Goal: Task Accomplishment & Management: Complete application form

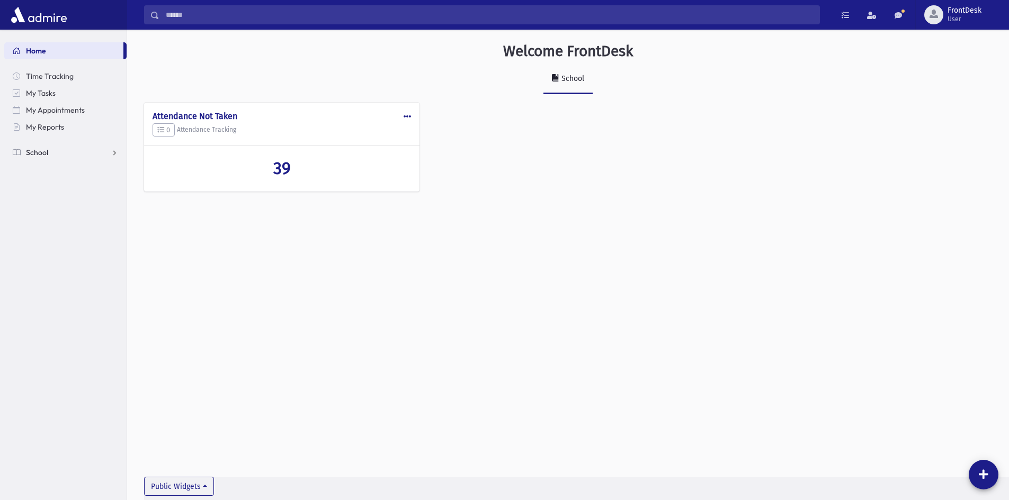
drag, startPoint x: 59, startPoint y: 153, endPoint x: 66, endPoint y: 158, distance: 8.3
click at [59, 153] on link "School" at bounding box center [65, 152] width 122 height 17
click at [78, 184] on link "Attendance" at bounding box center [65, 186] width 122 height 17
click at [65, 216] on link "List" at bounding box center [65, 220] width 122 height 17
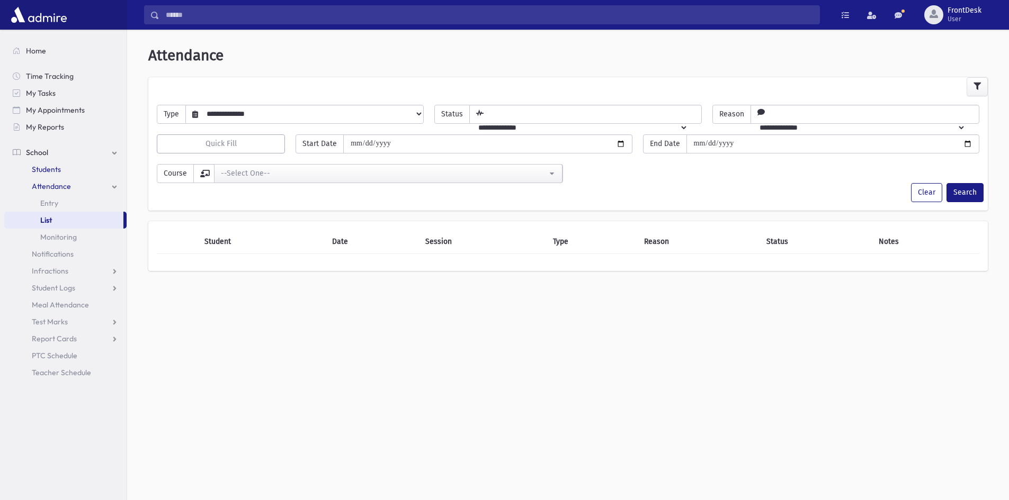
click at [56, 174] on link "Students" at bounding box center [65, 169] width 122 height 17
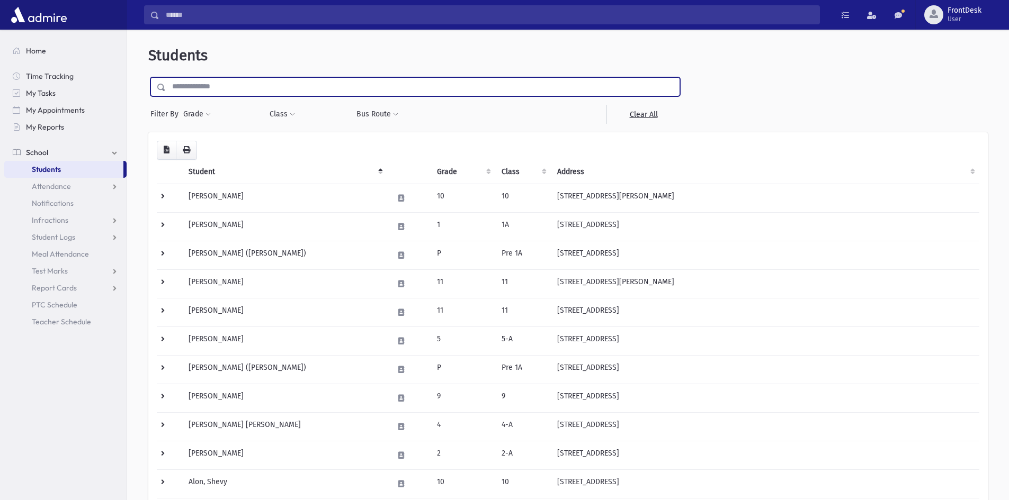
click at [201, 85] on input "text" at bounding box center [423, 86] width 514 height 19
type input "**********"
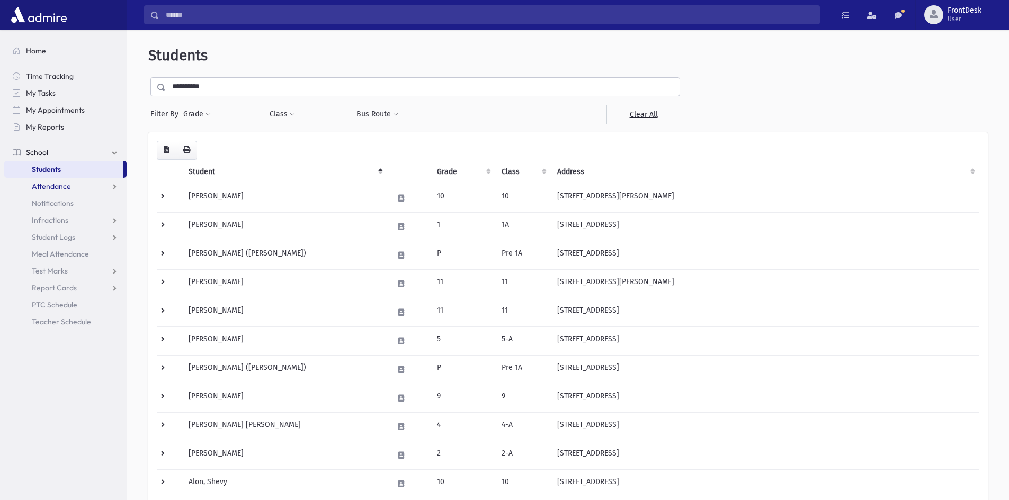
click at [101, 192] on link "Attendance" at bounding box center [65, 186] width 122 height 17
click at [92, 207] on link "Entry" at bounding box center [65, 203] width 122 height 17
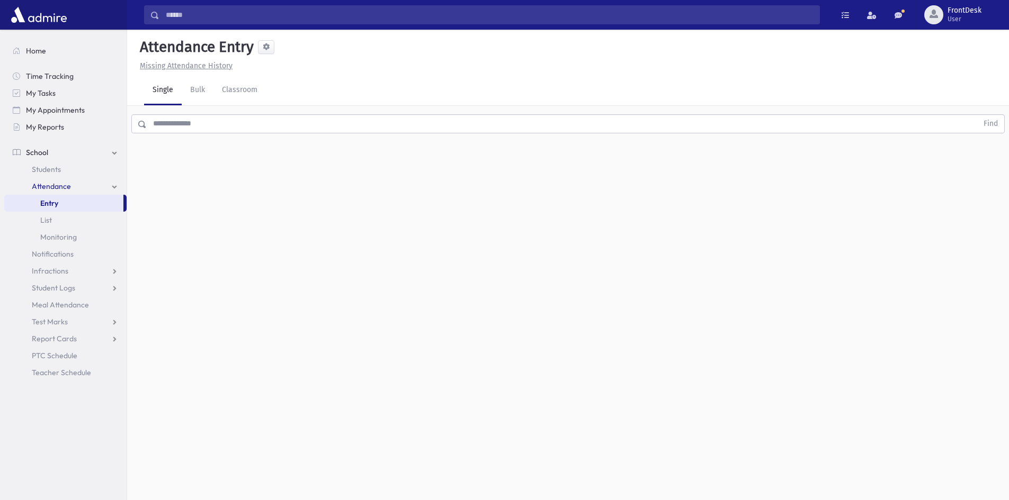
click at [186, 119] on input "text" at bounding box center [562, 123] width 831 height 19
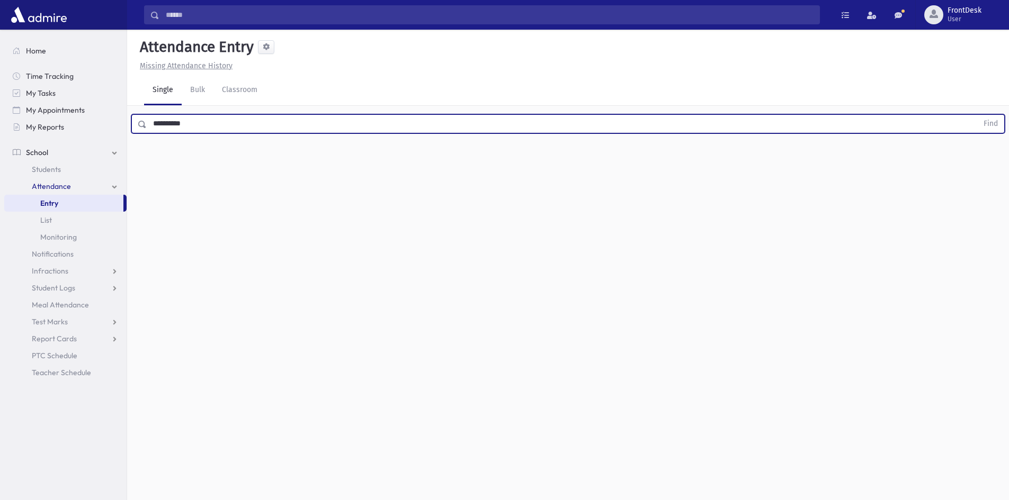
click at [977, 115] on button "Find" at bounding box center [990, 124] width 27 height 18
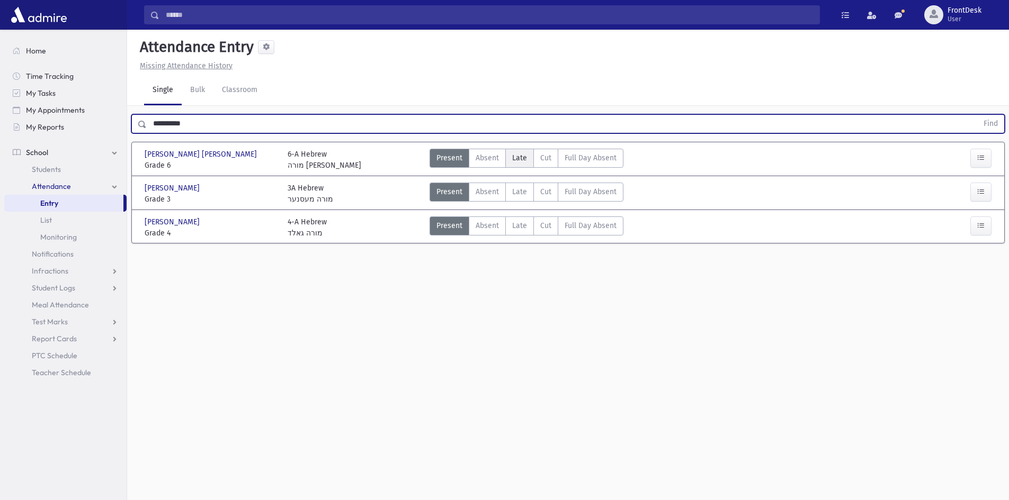
click at [522, 156] on span "Late" at bounding box center [519, 158] width 15 height 11
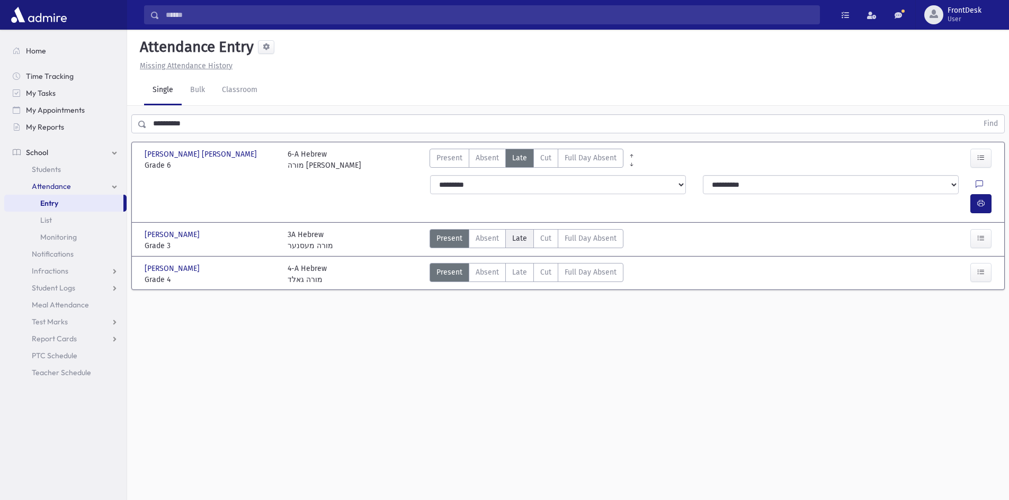
click at [515, 229] on label "Late L" at bounding box center [519, 238] width 29 height 19
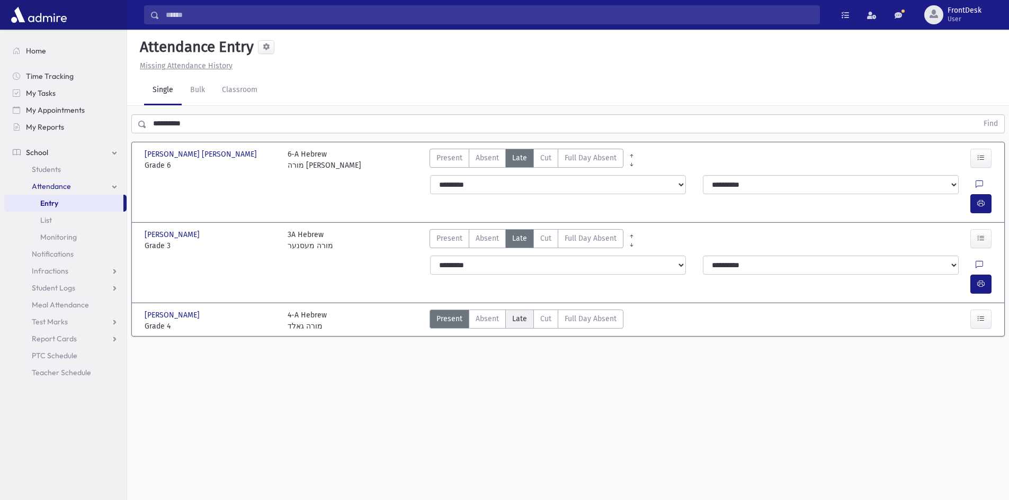
click at [515, 313] on span "Late" at bounding box center [519, 318] width 15 height 11
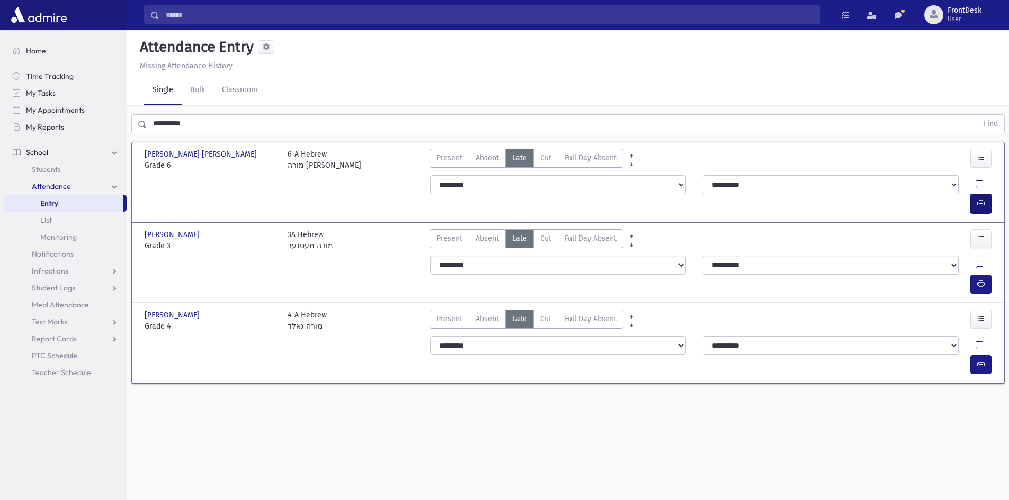
click at [990, 194] on button "button" at bounding box center [980, 203] width 21 height 19
click at [975, 256] on div at bounding box center [985, 265] width 20 height 19
click at [985, 275] on button "button" at bounding box center [980, 284] width 21 height 19
click at [989, 355] on button "button" at bounding box center [980, 364] width 21 height 19
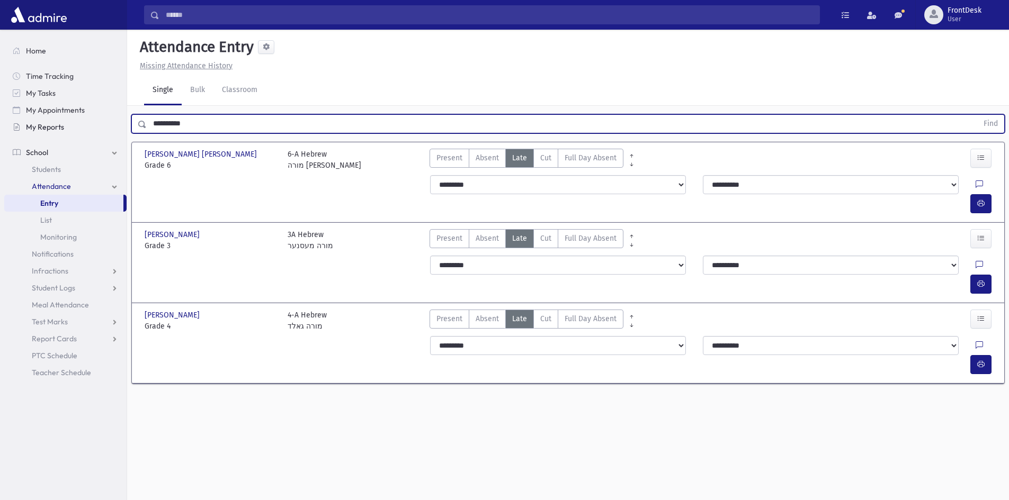
drag, startPoint x: 200, startPoint y: 114, endPoint x: 99, endPoint y: 124, distance: 101.6
click at [101, 124] on div "Search Results Students" at bounding box center [504, 262] width 1009 height 524
type input "*"
type input "*********"
click at [977, 115] on button "Find" at bounding box center [990, 124] width 27 height 18
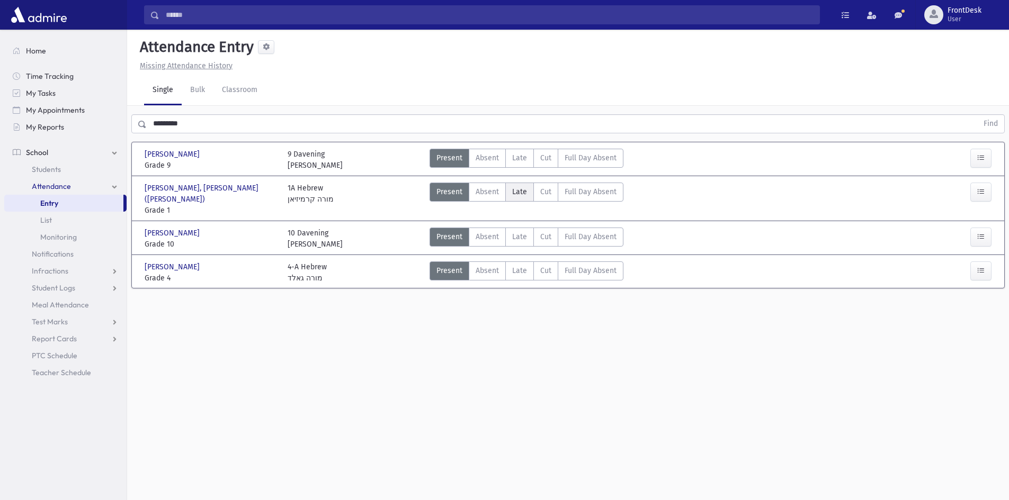
click at [510, 192] on label "Late L" at bounding box center [519, 192] width 29 height 19
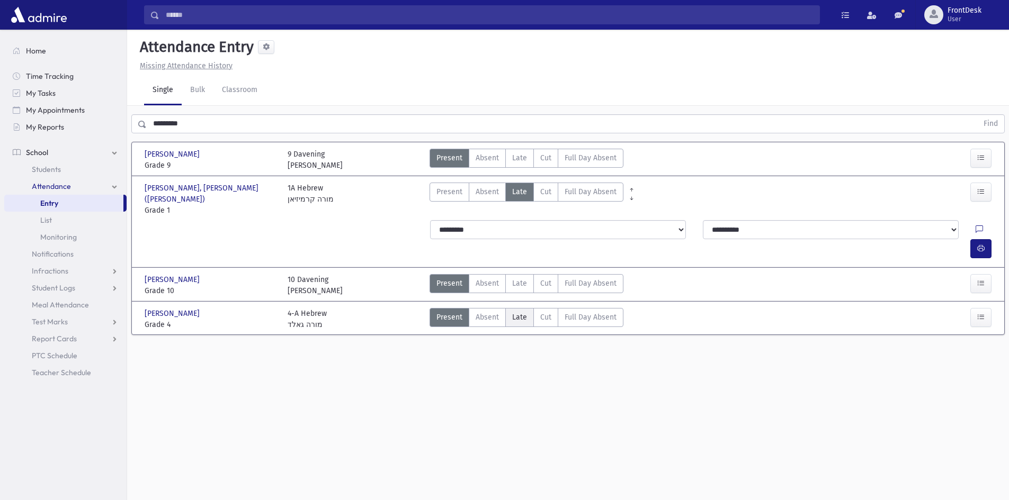
click at [516, 312] on span "Late" at bounding box center [519, 317] width 15 height 11
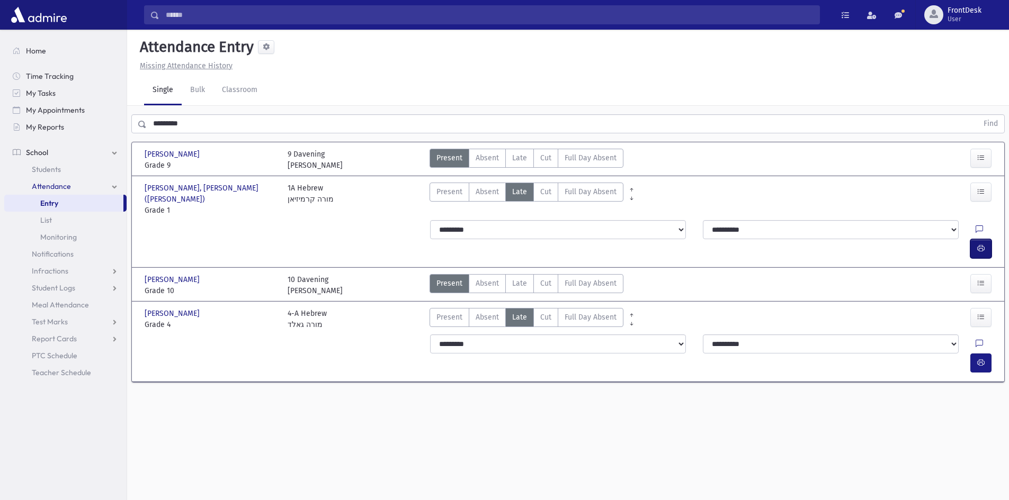
click at [981, 244] on icon "button" at bounding box center [980, 248] width 7 height 9
click at [983, 358] on span "button" at bounding box center [980, 362] width 7 height 9
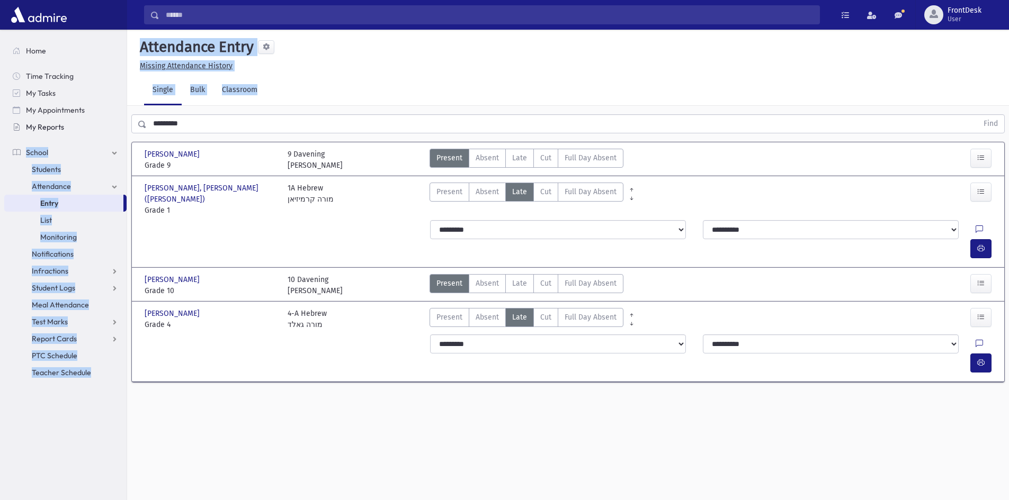
drag, startPoint x: 227, startPoint y: 135, endPoint x: 72, endPoint y: 130, distance: 155.2
click at [72, 130] on div "Search Results Students" at bounding box center [504, 262] width 1009 height 524
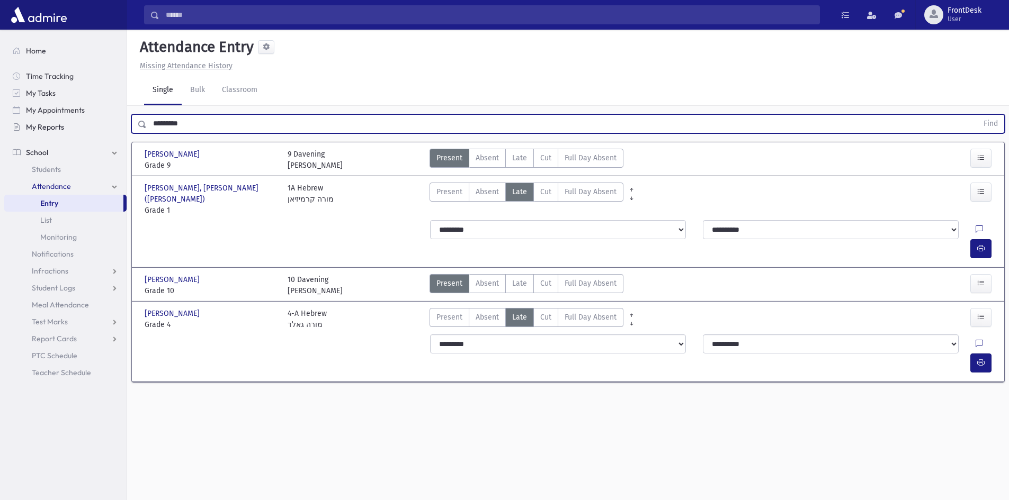
drag, startPoint x: 202, startPoint y: 128, endPoint x: 104, endPoint y: 129, distance: 98.5
click at [104, 129] on div "Search Results Students" at bounding box center [504, 262] width 1009 height 524
click at [977, 115] on button "Find" at bounding box center [990, 124] width 27 height 18
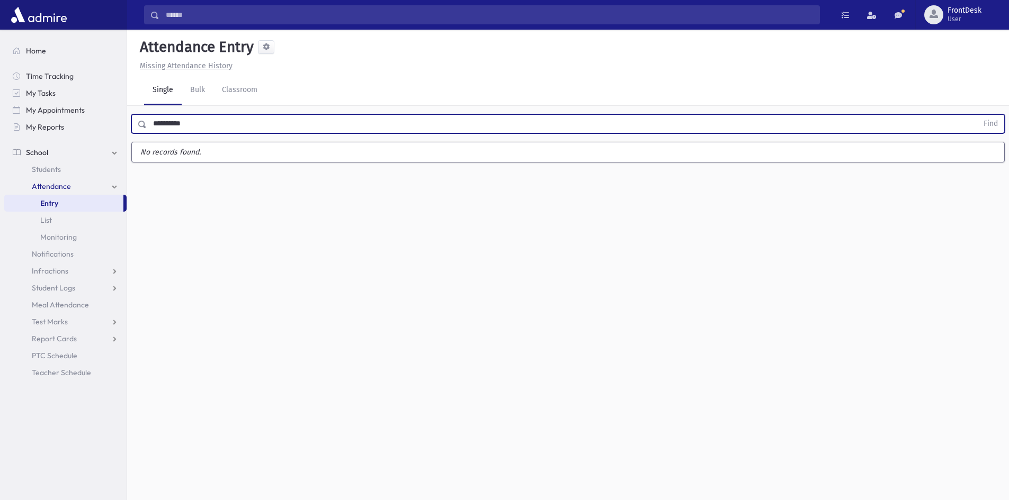
type input "**********"
click at [977, 115] on button "Find" at bounding box center [990, 124] width 27 height 18
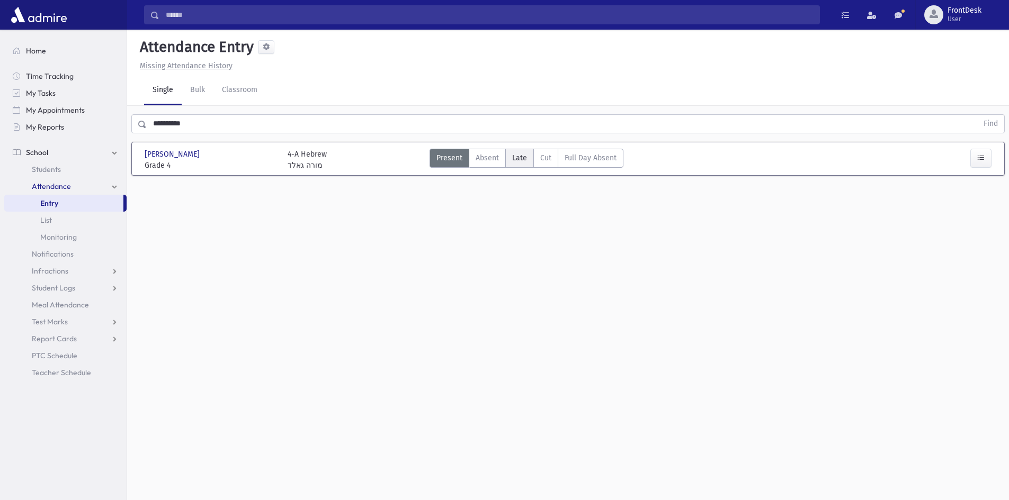
click at [516, 156] on span "Late" at bounding box center [519, 158] width 15 height 11
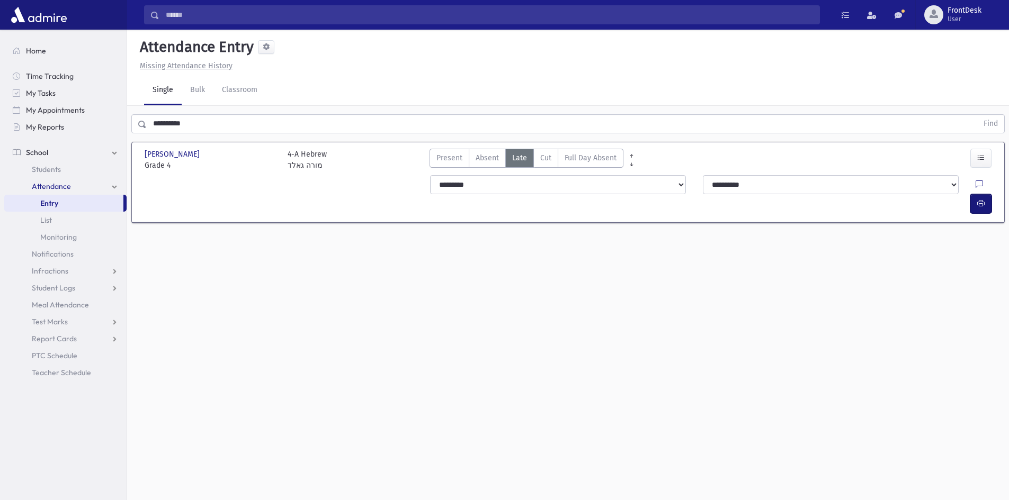
click at [971, 194] on button "button" at bounding box center [980, 203] width 21 height 19
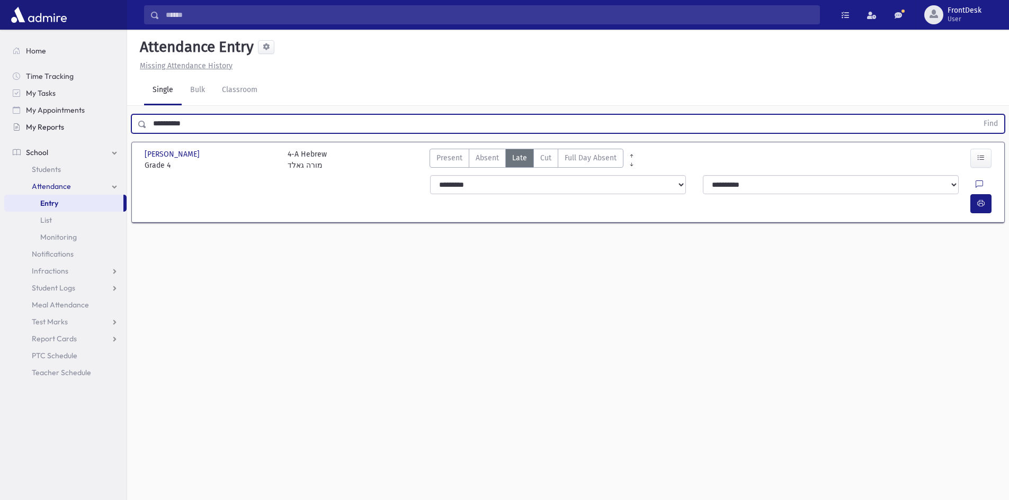
drag, startPoint x: 246, startPoint y: 127, endPoint x: 93, endPoint y: 134, distance: 153.2
click at [93, 134] on div "Search Results Students" at bounding box center [504, 262] width 1009 height 524
type input "*"
click at [200, 130] on input "text" at bounding box center [562, 123] width 831 height 19
type input "*********"
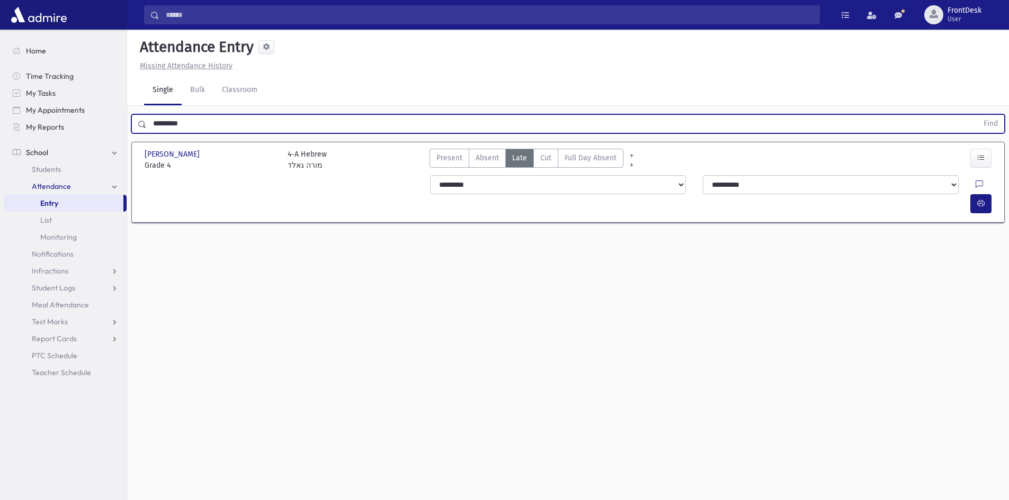
click at [977, 115] on button "Find" at bounding box center [990, 124] width 27 height 18
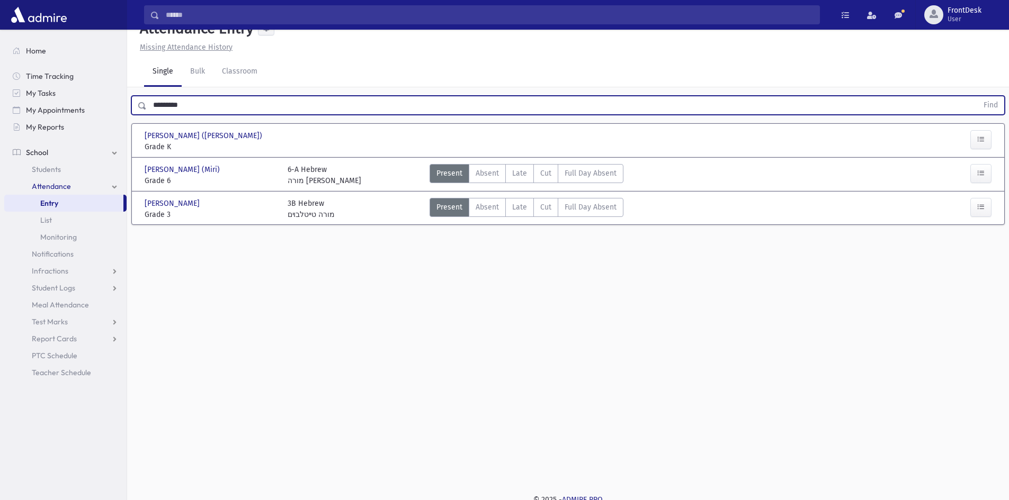
scroll to position [24, 0]
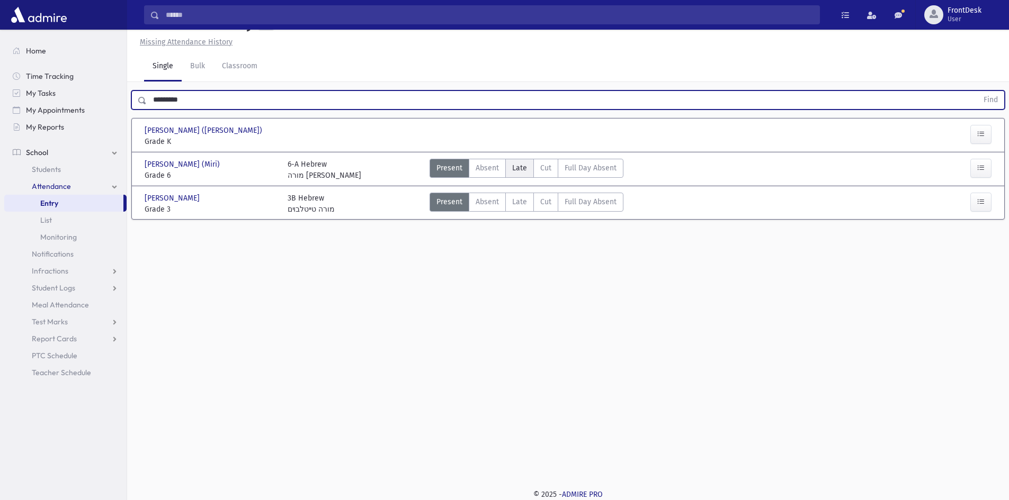
click at [524, 165] on span "Late" at bounding box center [519, 168] width 15 height 11
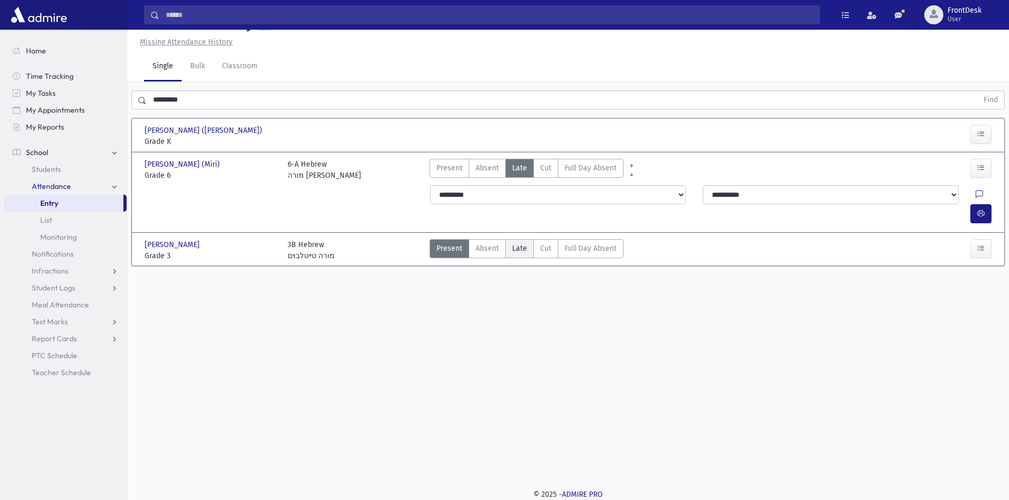
click at [521, 243] on span "Late" at bounding box center [519, 248] width 15 height 11
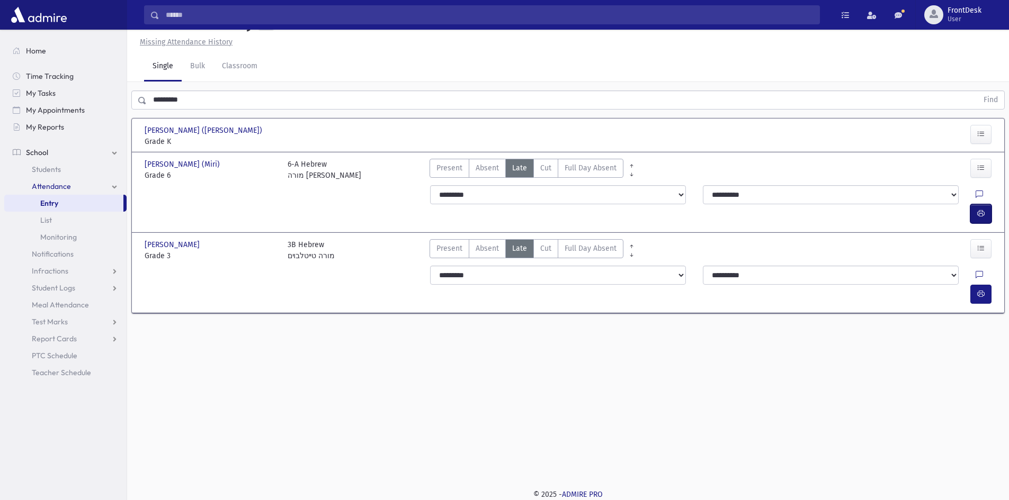
click at [984, 209] on icon "button" at bounding box center [980, 213] width 7 height 9
click at [978, 290] on icon "button" at bounding box center [980, 294] width 7 height 9
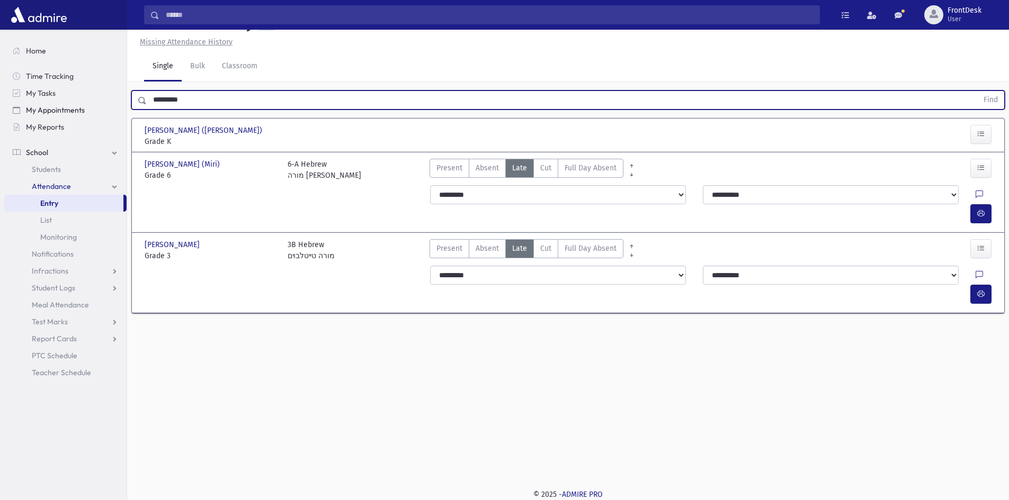
drag, startPoint x: 190, startPoint y: 95, endPoint x: 60, endPoint y: 116, distance: 131.9
click at [60, 116] on div "Search Results Students" at bounding box center [504, 238] width 1009 height 524
type input "******"
click at [977, 91] on button "Find" at bounding box center [990, 100] width 27 height 18
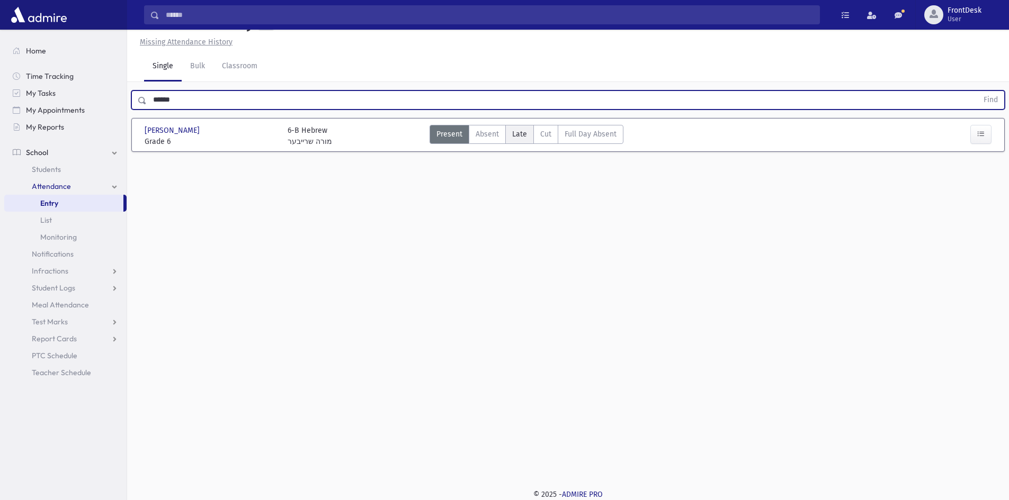
click at [520, 132] on span "Late" at bounding box center [519, 134] width 15 height 11
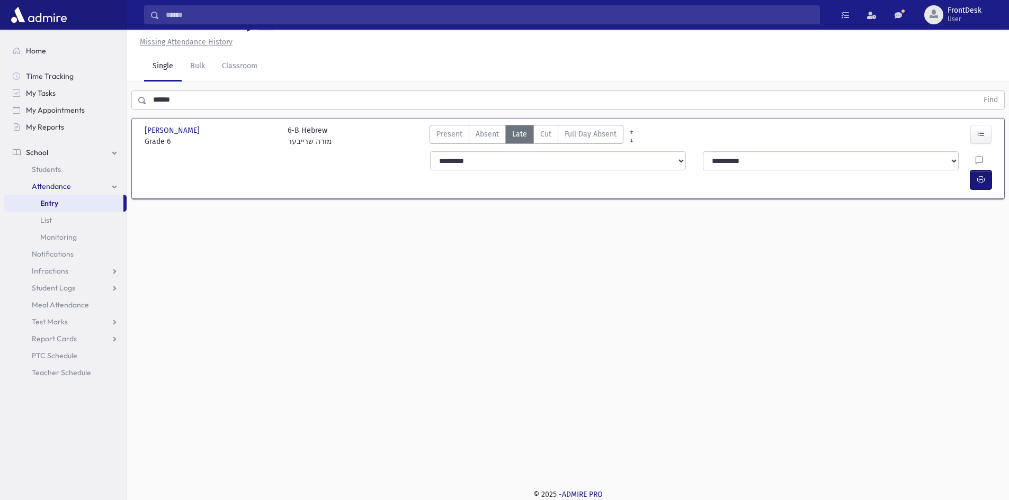
click at [983, 175] on icon "button" at bounding box center [980, 179] width 7 height 9
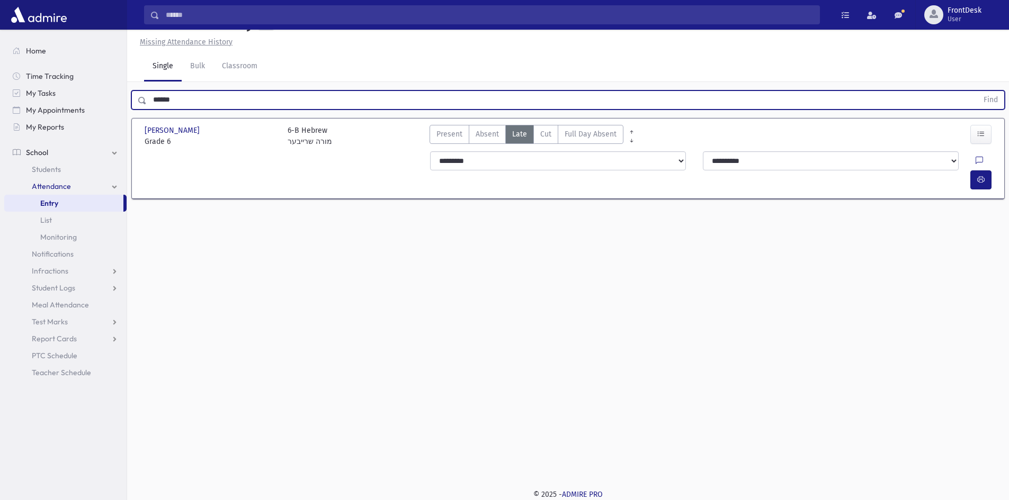
drag, startPoint x: 201, startPoint y: 97, endPoint x: 139, endPoint y: 101, distance: 62.6
click at [139, 101] on div "****** Find" at bounding box center [567, 100] width 873 height 19
click at [977, 91] on button "Find" at bounding box center [990, 100] width 27 height 18
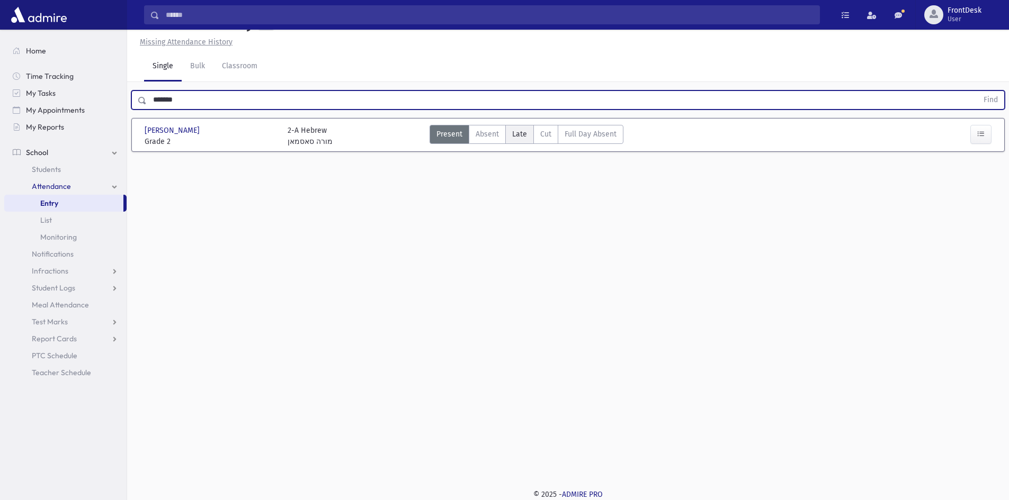
drag, startPoint x: 523, startPoint y: 138, endPoint x: 606, endPoint y: 164, distance: 87.1
click at [523, 138] on span "Late" at bounding box center [519, 134] width 15 height 11
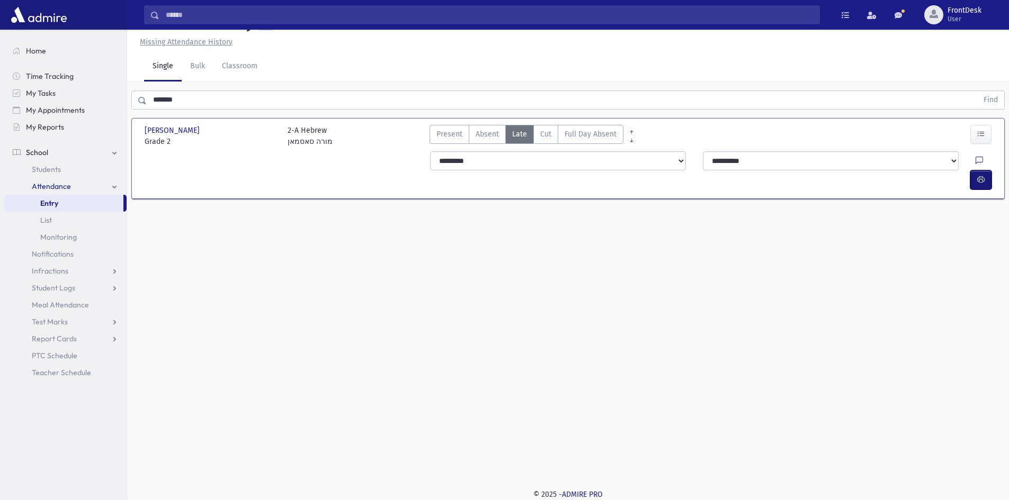
click at [989, 171] on button "button" at bounding box center [980, 180] width 21 height 19
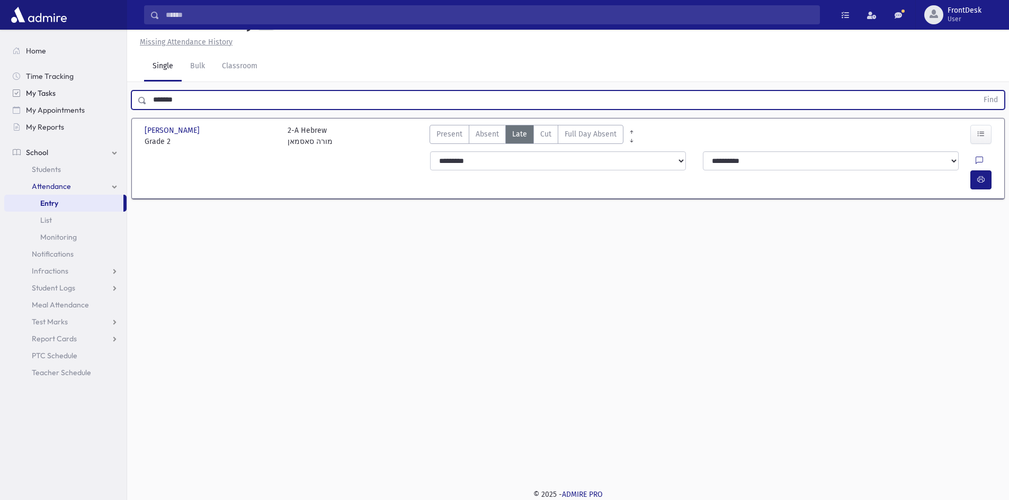
drag, startPoint x: 206, startPoint y: 100, endPoint x: 122, endPoint y: 100, distance: 84.2
click at [126, 102] on div "Search Results Students" at bounding box center [504, 238] width 1009 height 524
type input "*"
type input "*****"
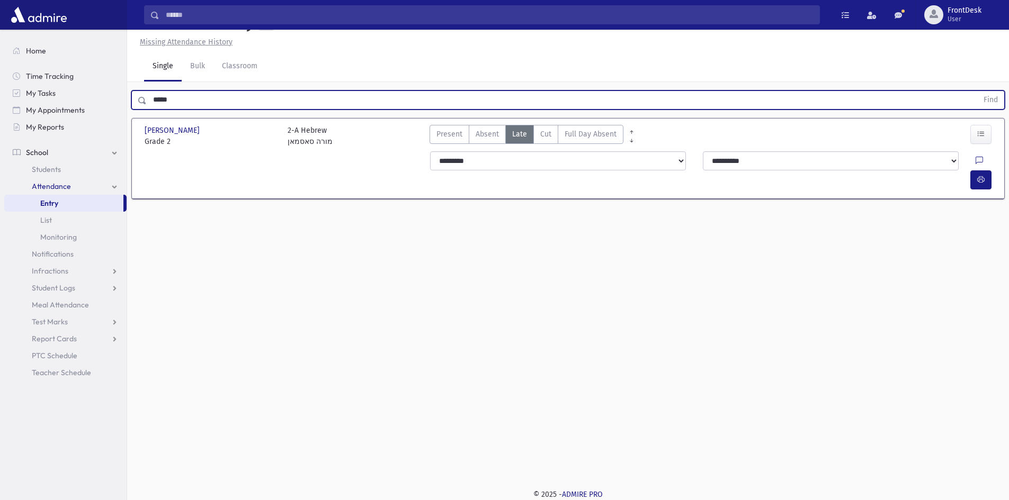
click at [977, 91] on button "Find" at bounding box center [990, 100] width 27 height 18
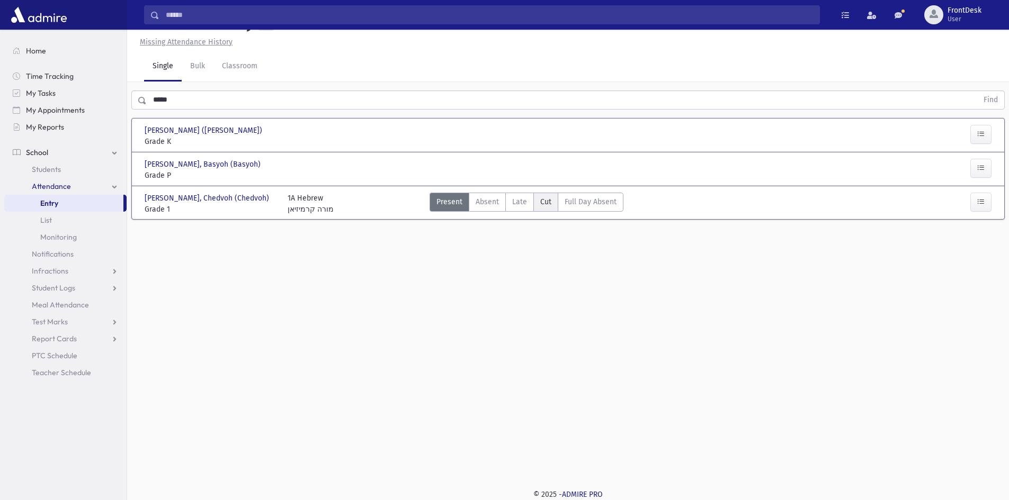
drag, startPoint x: 519, startPoint y: 203, endPoint x: 545, endPoint y: 208, distance: 26.4
click at [519, 203] on span "Late" at bounding box center [519, 201] width 15 height 11
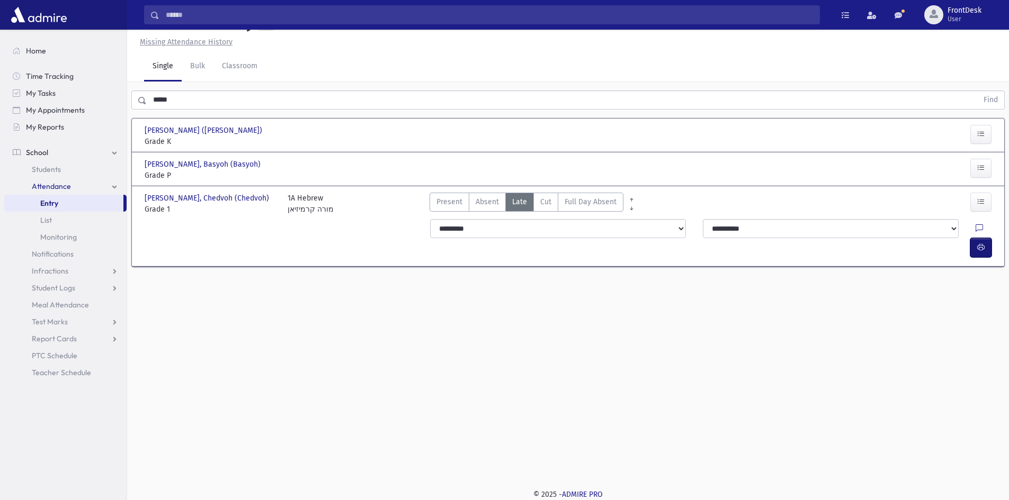
click at [984, 243] on icon "button" at bounding box center [980, 247] width 7 height 9
